Goal: Contribute content

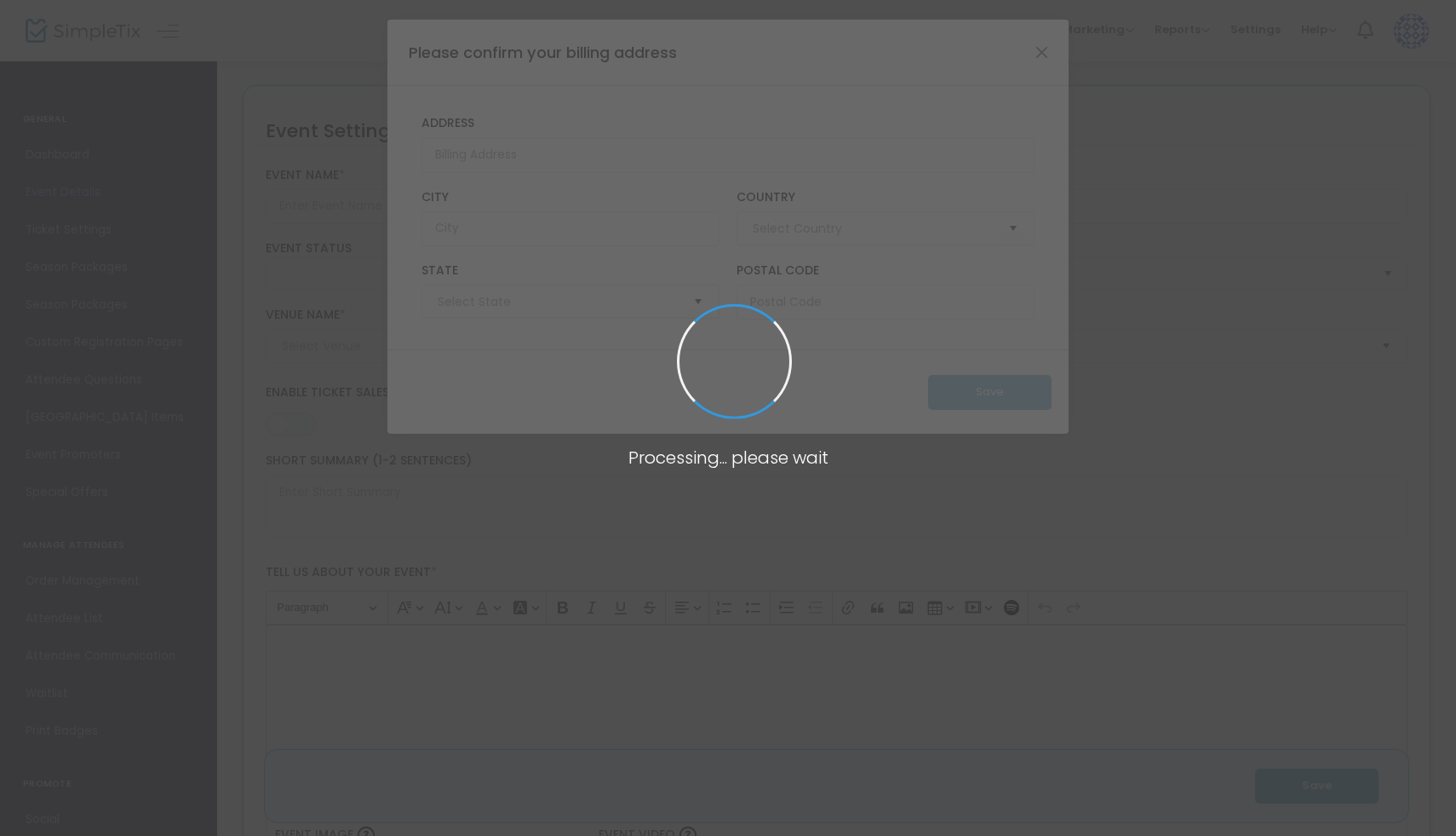
type input "[GEOGRAPHIC_DATA]"
type input "[PERSON_NAME] presents - [PERSON_NAME] and the Wolf"
type textarea "[PERSON_NAME] is delighted to present [PERSON_NAME]'s masterpiece work that int…"
type input "Reserve Seats"
type input "[US_STATE]"
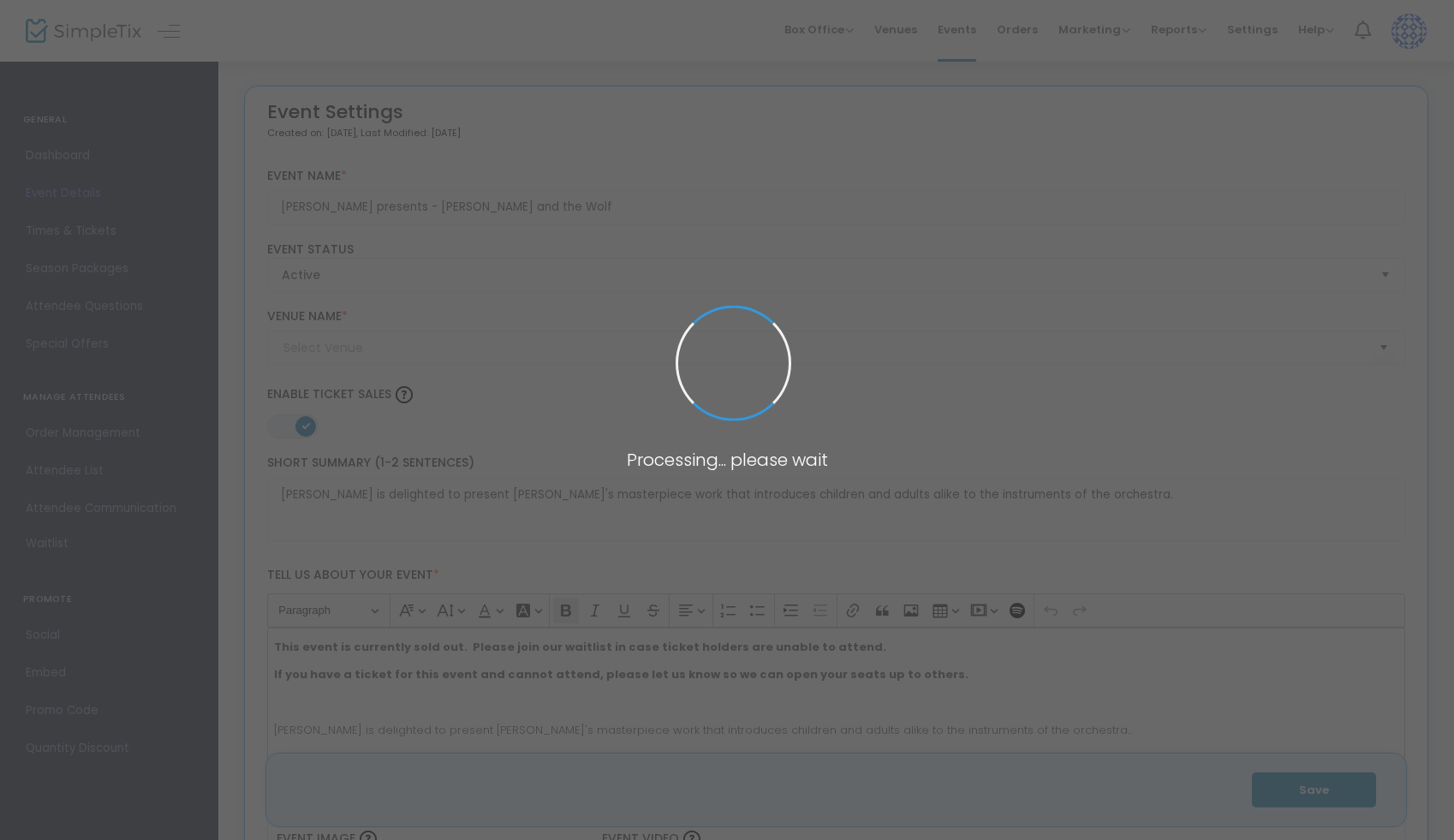
type input "The LA [GEOGRAPHIC_DATA] ([GEOGRAPHIC_DATA])"
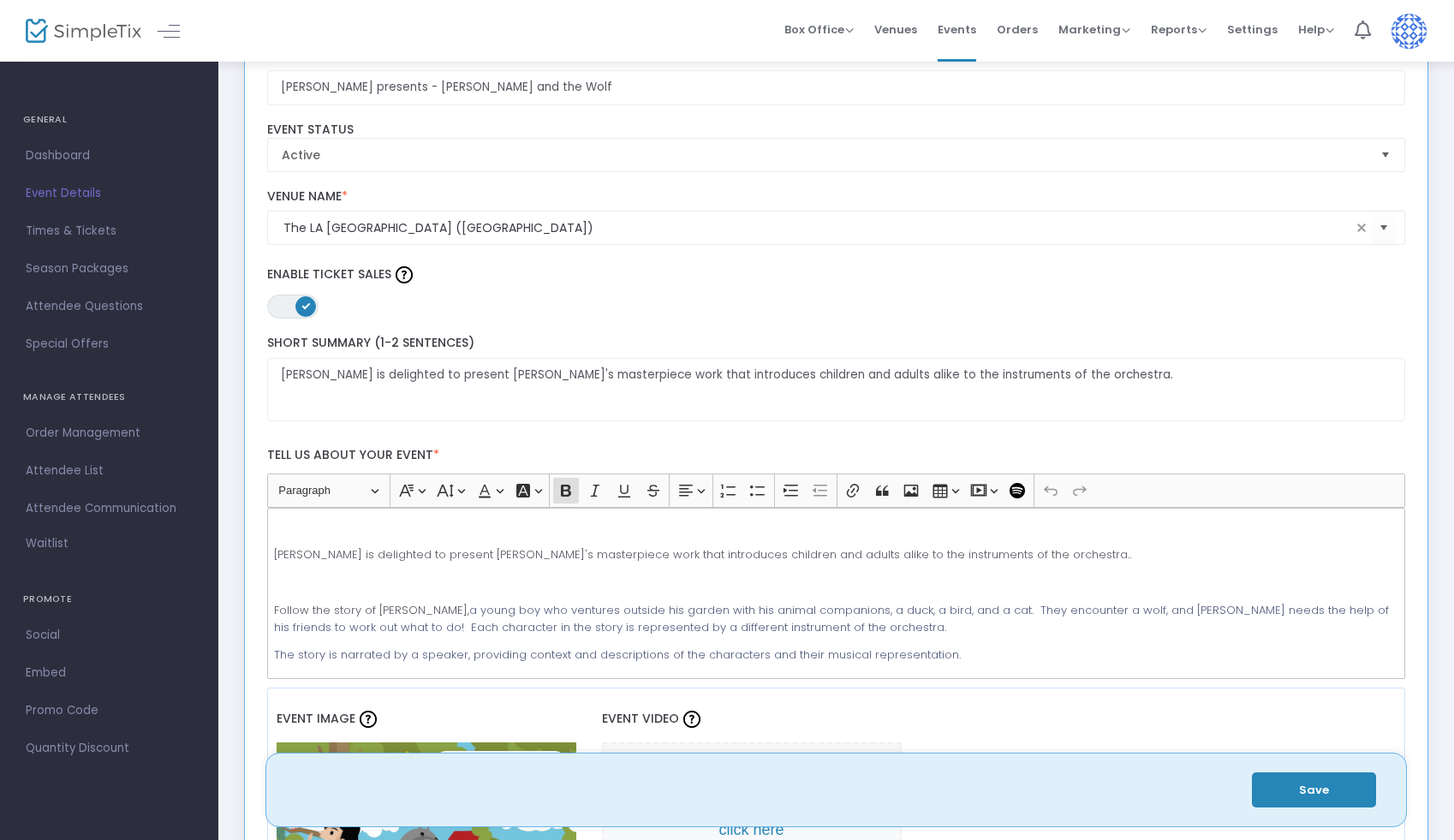
scroll to position [106, 0]
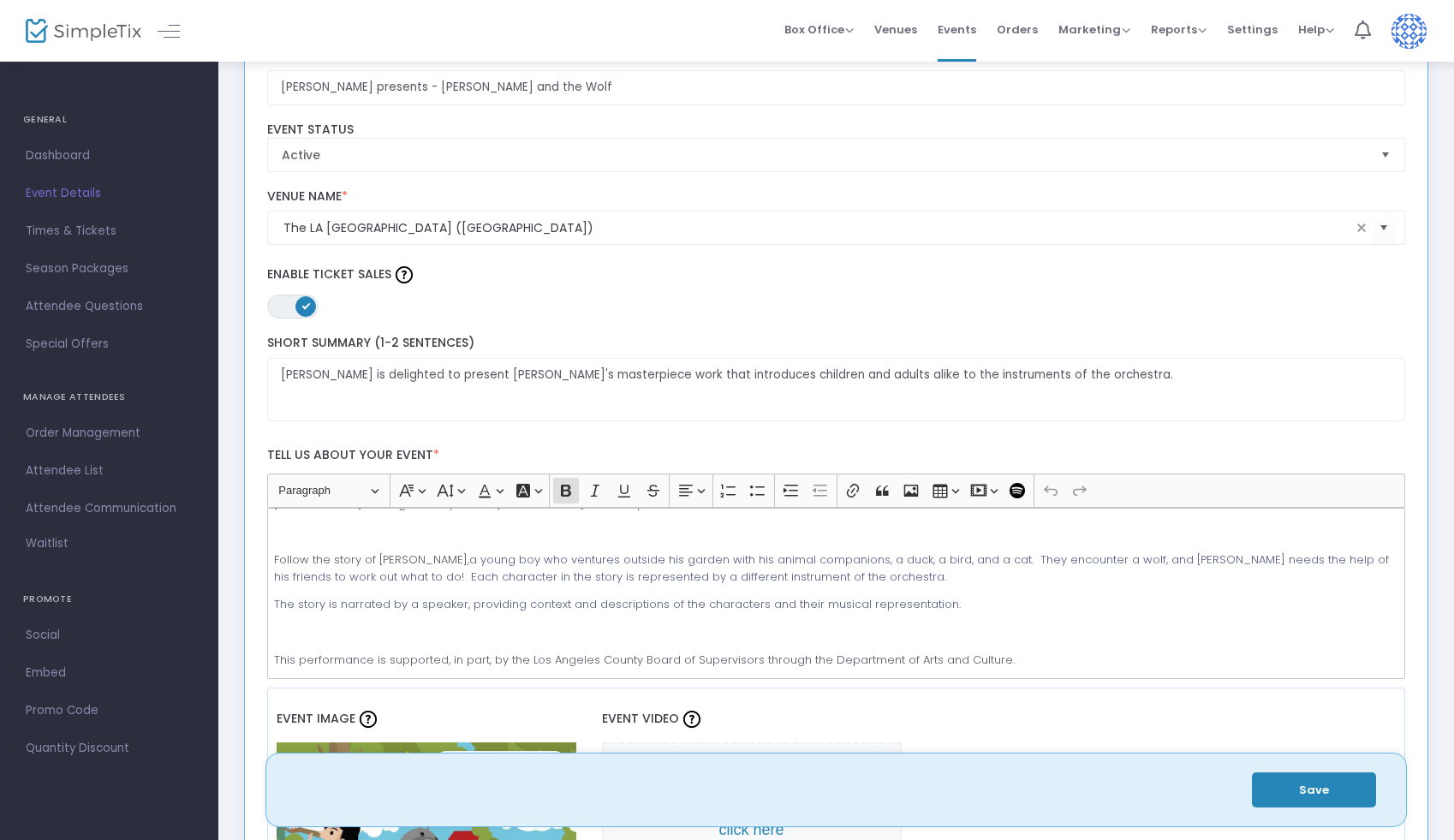
click at [1295, 794] on button "Save" at bounding box center [1313, 790] width 124 height 35
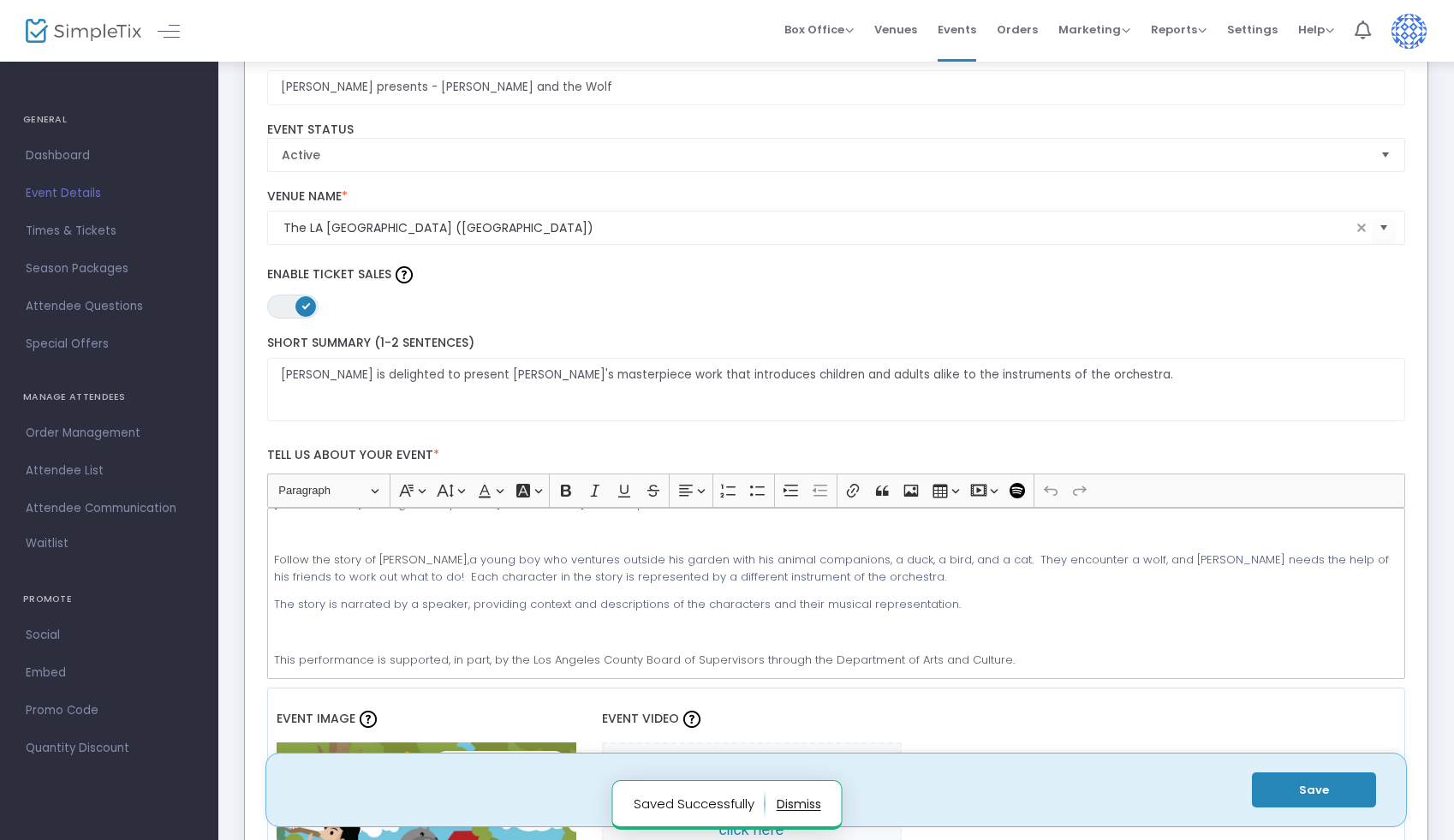
click at [804, 798] on button "button" at bounding box center [798, 804] width 44 height 27
click at [1400, 783] on div "Save" at bounding box center [836, 790] width 1142 height 74
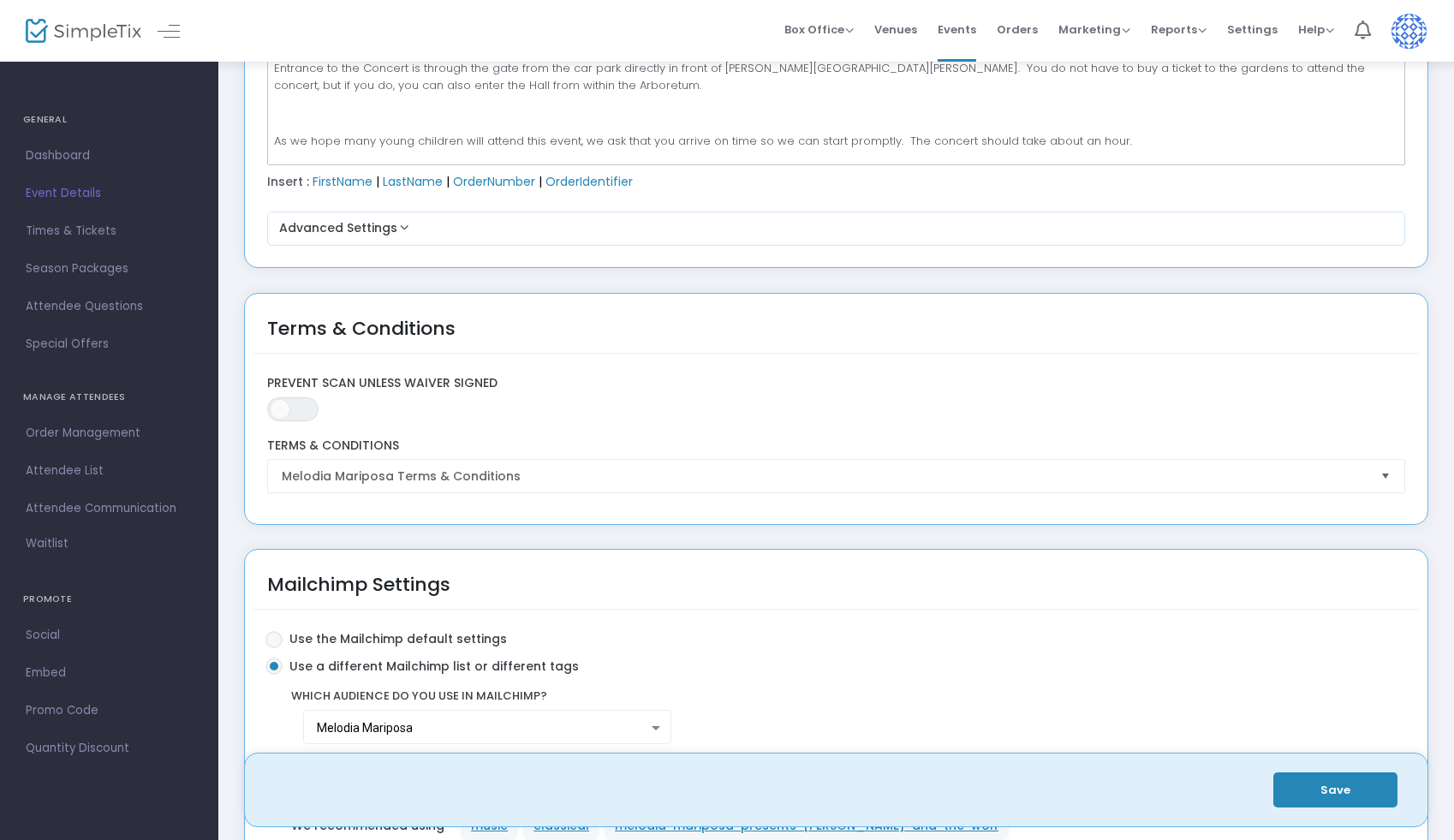
scroll to position [2675, 0]
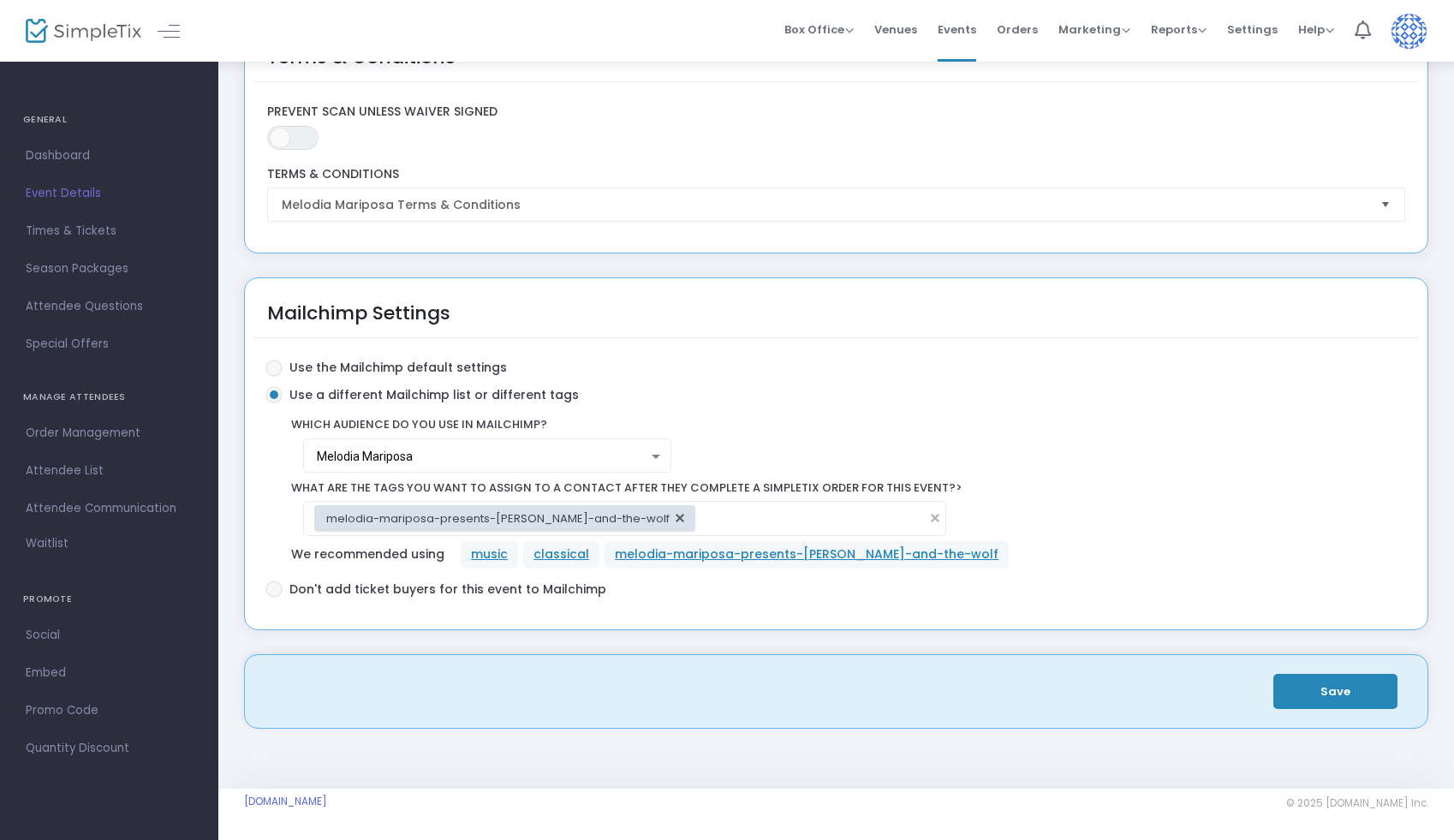
click at [1328, 695] on button "Save" at bounding box center [1335, 691] width 124 height 35
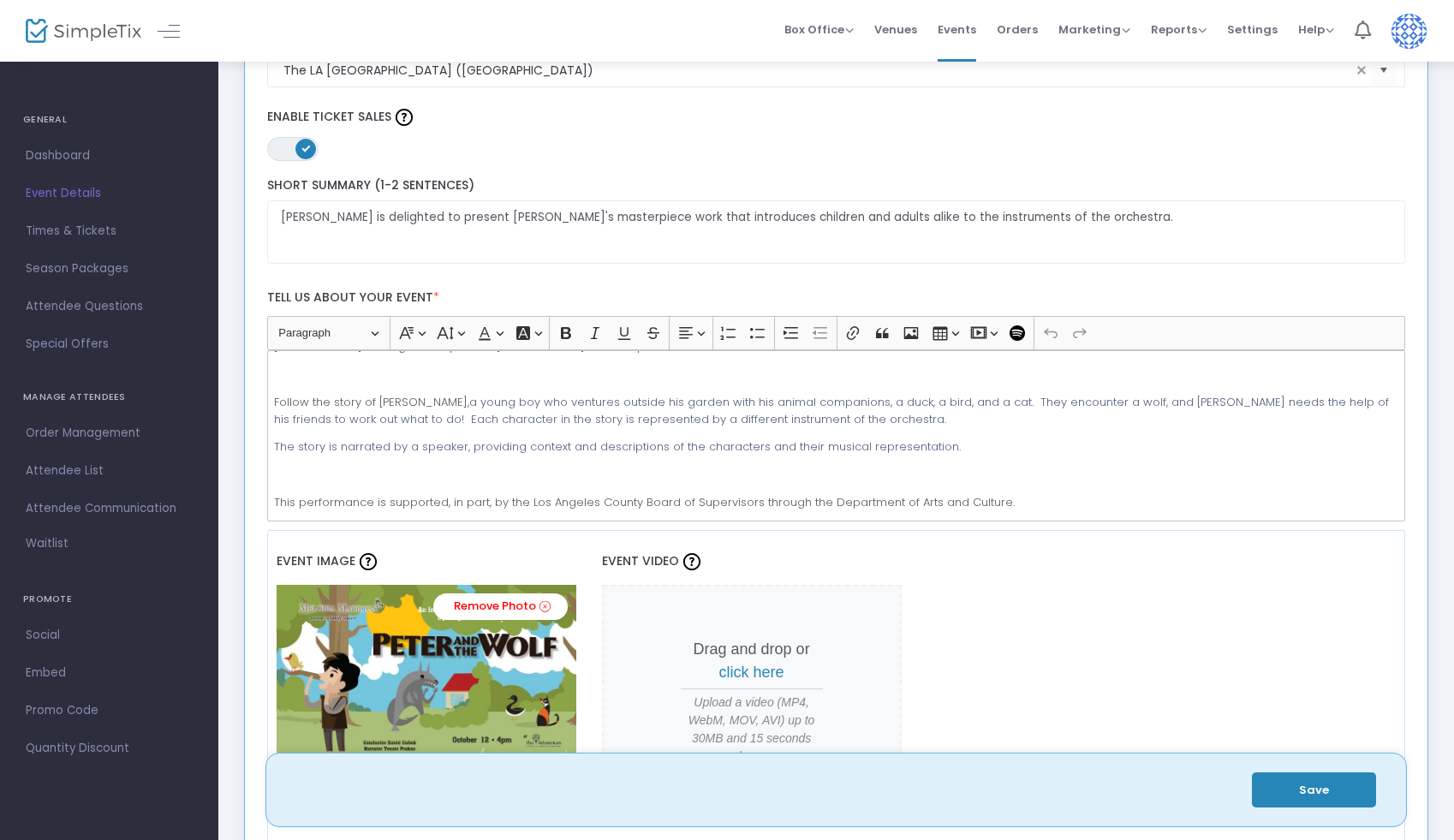
scroll to position [266, 0]
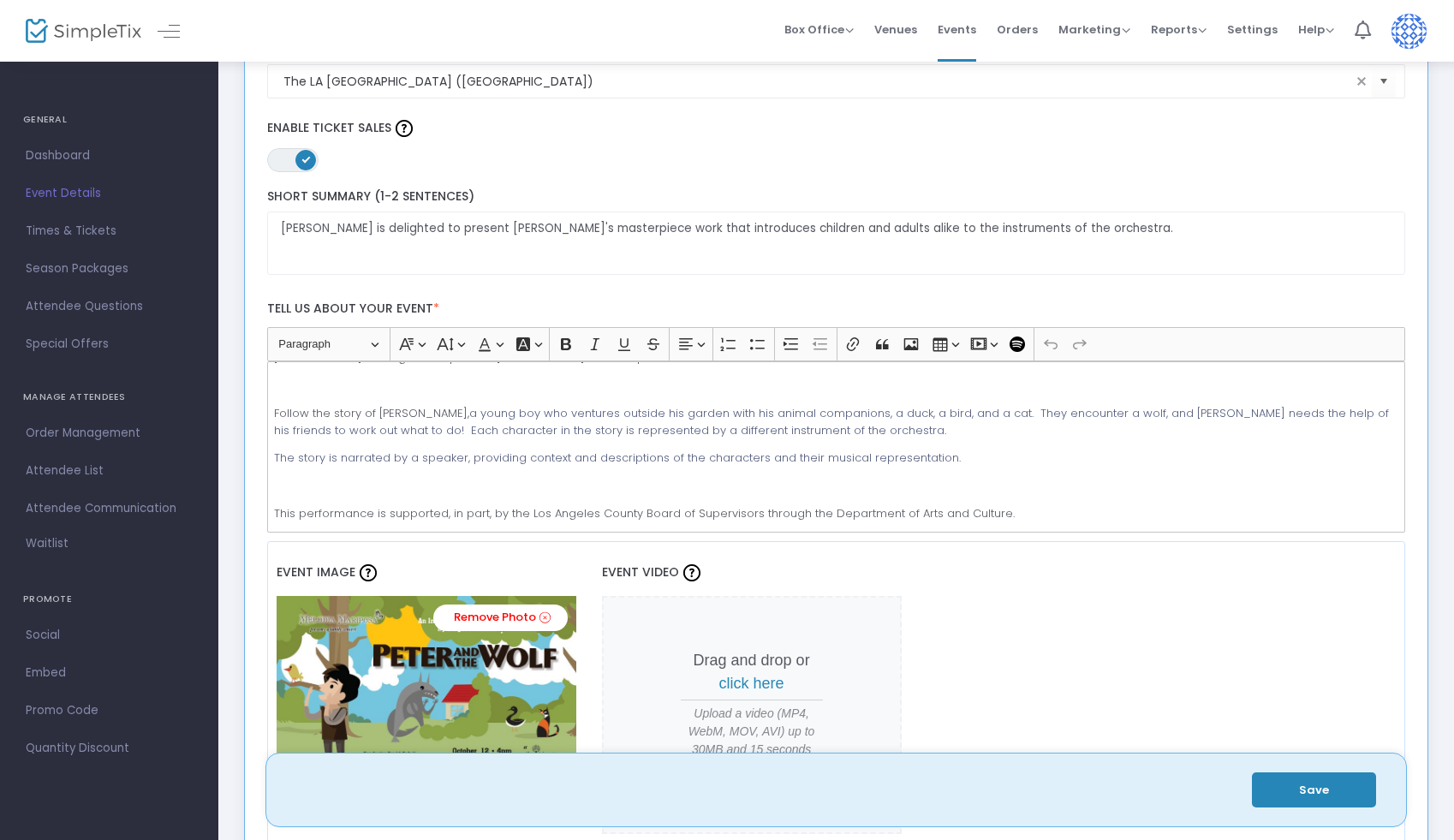
click at [1405, 34] on img at bounding box center [1409, 31] width 35 height 35
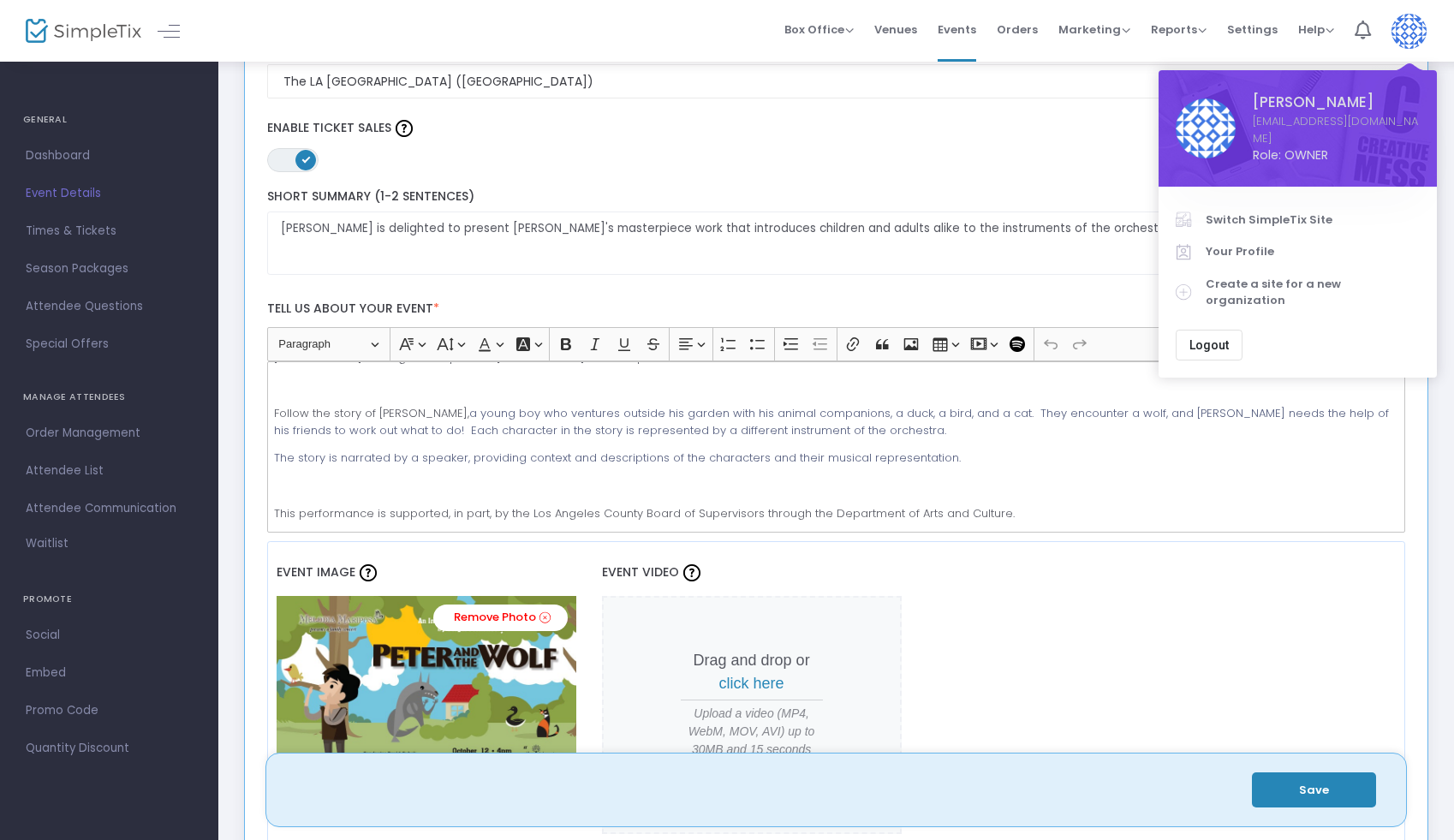
click at [1205, 338] on span "Logout" at bounding box center [1209, 345] width 39 height 14
